Goal: Find specific page/section: Find specific page/section

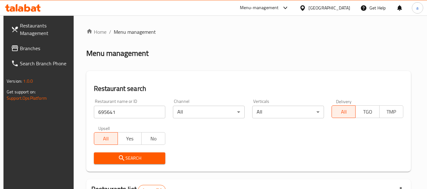
scroll to position [93, 0]
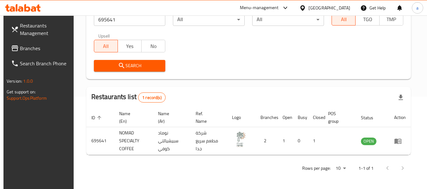
click at [347, 4] on div "[GEOGRAPHIC_DATA]" at bounding box center [329, 7] width 42 height 7
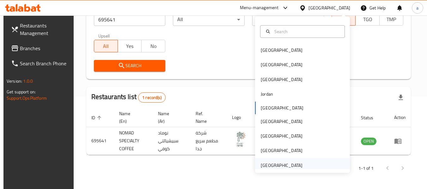
click at [280, 167] on div "[GEOGRAPHIC_DATA]" at bounding box center [282, 165] width 42 height 7
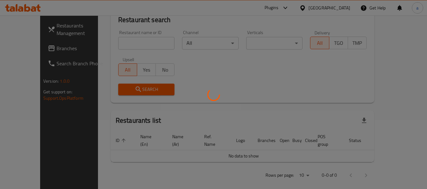
scroll to position [93, 0]
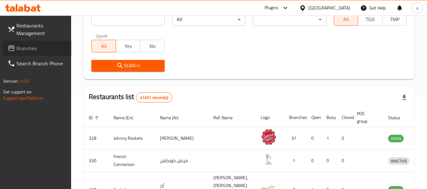
click at [32, 49] on span "Branches" at bounding box center [41, 49] width 50 height 8
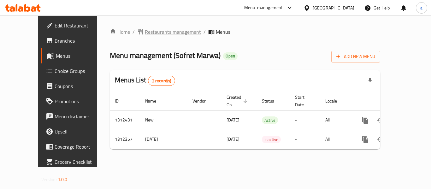
click at [148, 31] on span "Restaurants management" at bounding box center [173, 32] width 56 height 8
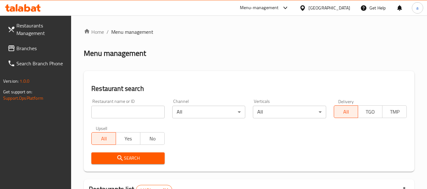
click at [137, 111] on input "search" at bounding box center [127, 112] width 73 height 13
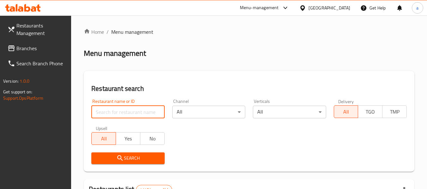
paste input "706076"
type input "706076"
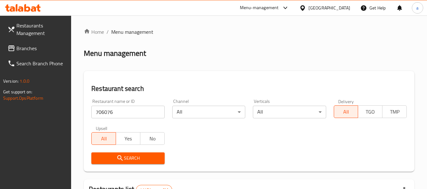
click at [148, 157] on span "Search" at bounding box center [127, 158] width 63 height 8
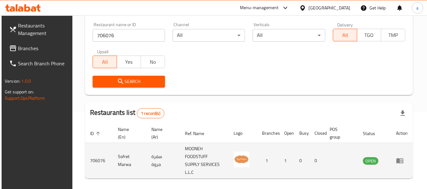
scroll to position [93, 0]
